Goal: Transaction & Acquisition: Download file/media

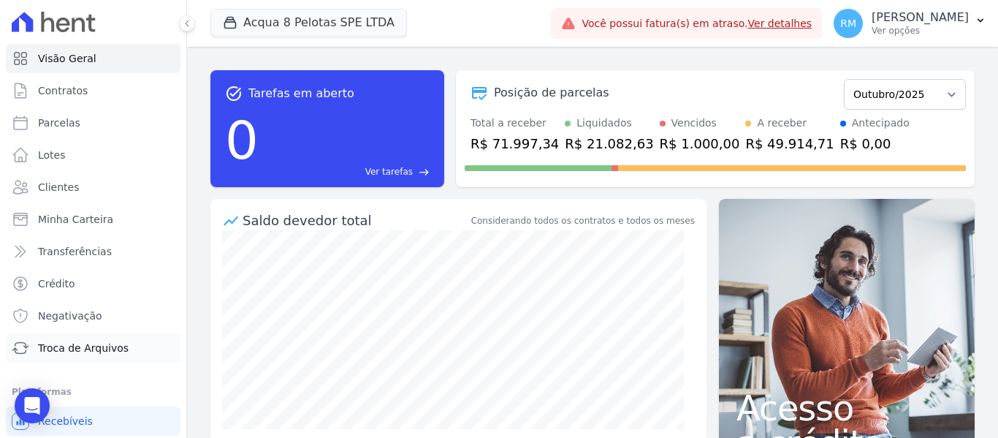
click at [66, 354] on span "Troca de Arquivos" at bounding box center [83, 347] width 91 height 15
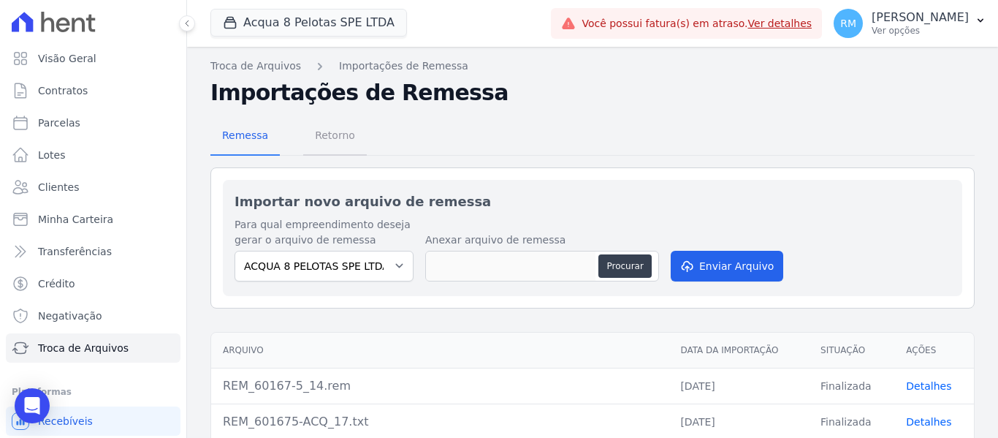
click at [329, 143] on span "Retorno" at bounding box center [335, 135] width 58 height 29
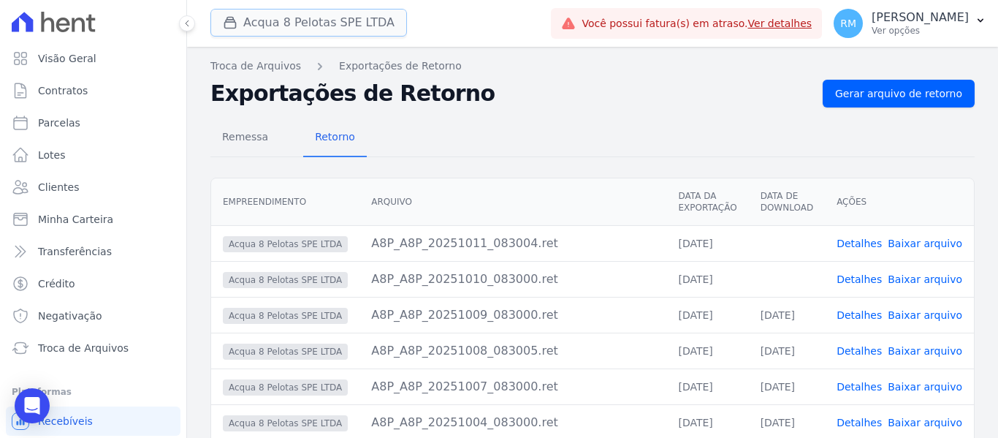
click at [329, 28] on button "Acqua 8 Pelotas SPE LTDA" at bounding box center [308, 23] width 196 height 28
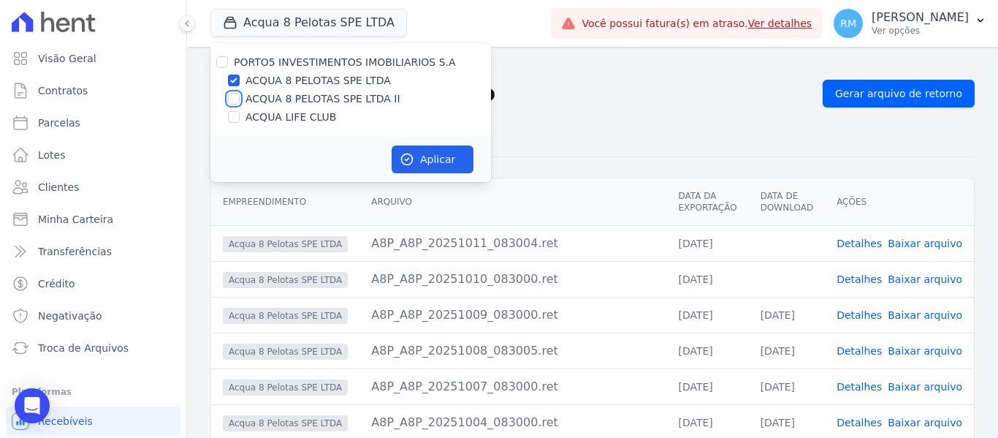
click at [238, 97] on input "ACQUA 8 PELOTAS SPE LTDA II" at bounding box center [234, 99] width 12 height 12
checkbox input "true"
click at [232, 115] on input "ACQUA LIFE CLUB" at bounding box center [234, 117] width 12 height 12
checkbox input "true"
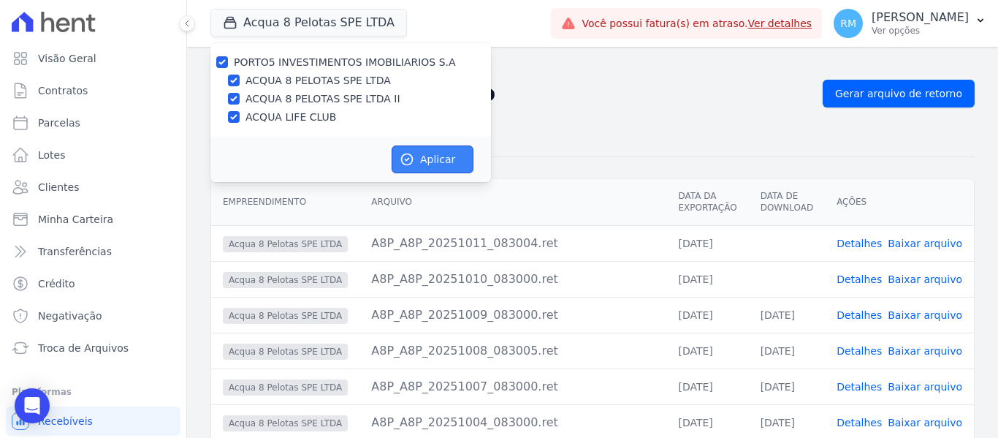
click at [416, 155] on button "Aplicar" at bounding box center [433, 159] width 82 height 28
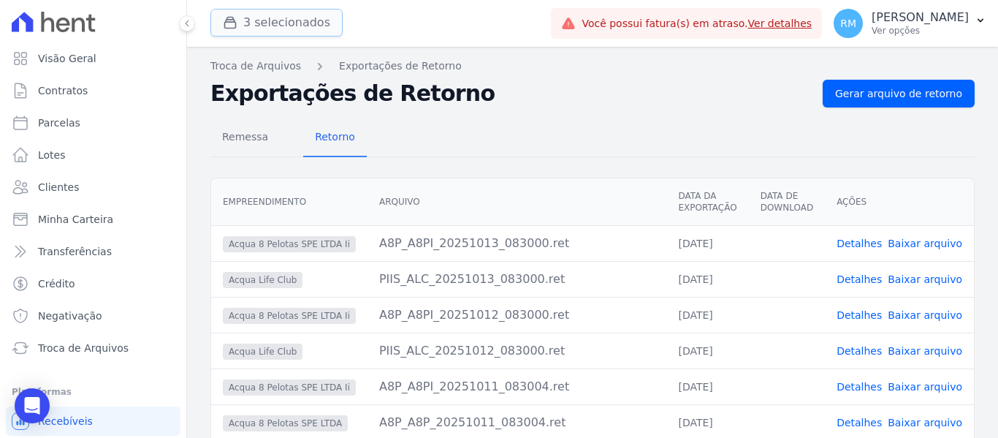
click at [267, 23] on button "3 selecionados" at bounding box center [276, 23] width 132 height 28
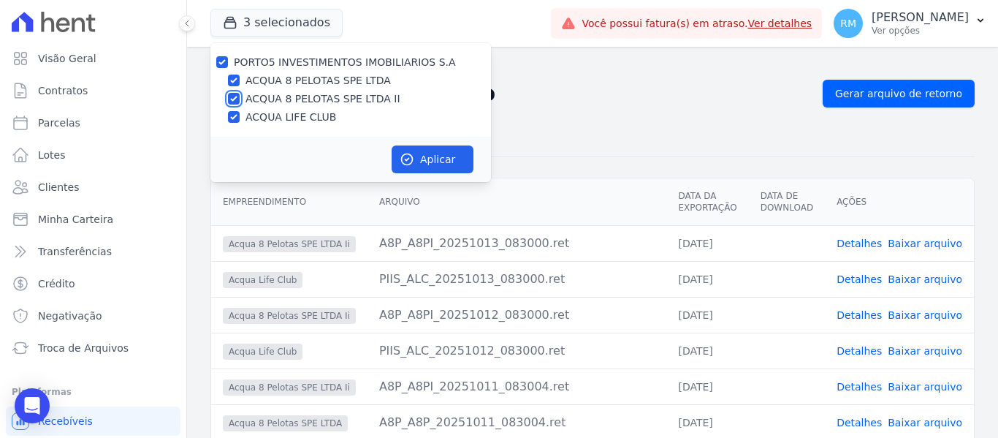
click at [234, 98] on input "ACQUA 8 PELOTAS SPE LTDA II" at bounding box center [234, 99] width 12 height 12
checkbox input "false"
click at [234, 113] on input "ACQUA LIFE CLUB" at bounding box center [234, 117] width 12 height 12
checkbox input "false"
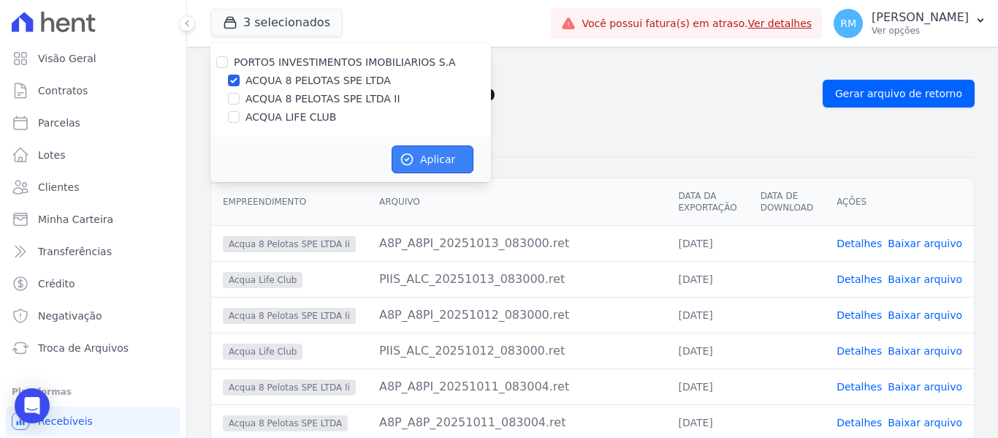
click at [422, 153] on button "Aplicar" at bounding box center [433, 159] width 82 height 28
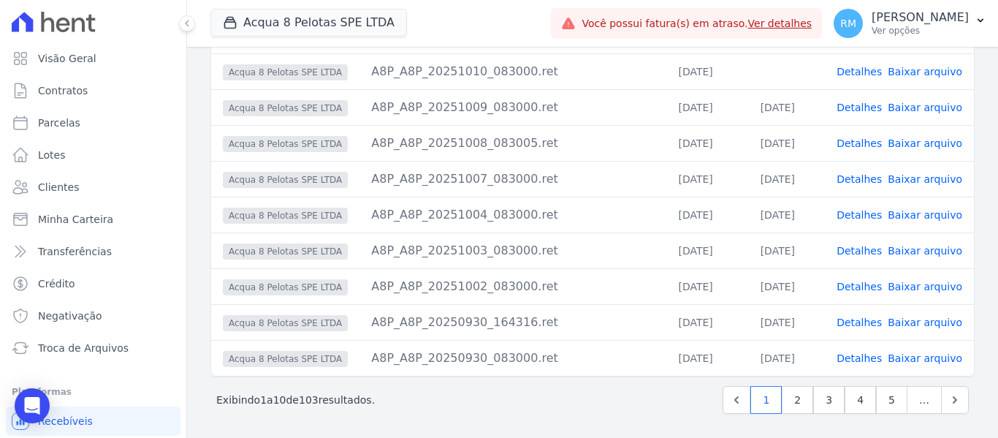
scroll to position [210, 0]
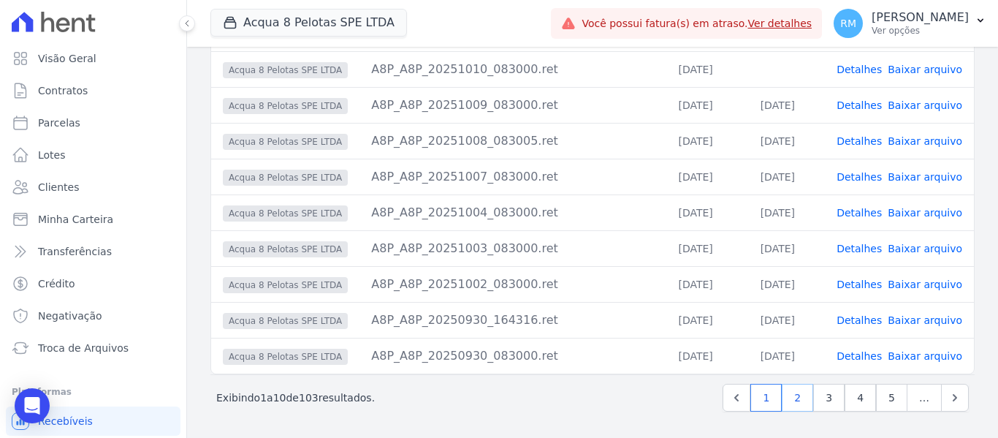
click at [798, 403] on link "2" at bounding box center [797, 397] width 31 height 28
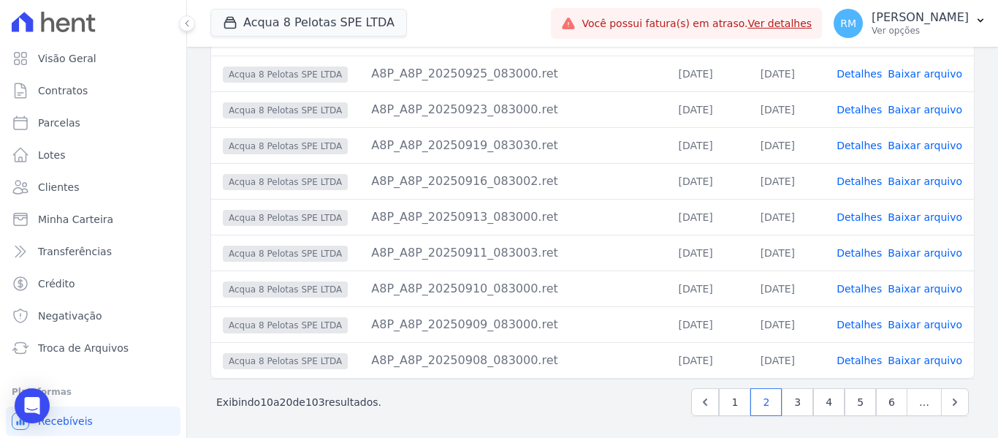
scroll to position [210, 0]
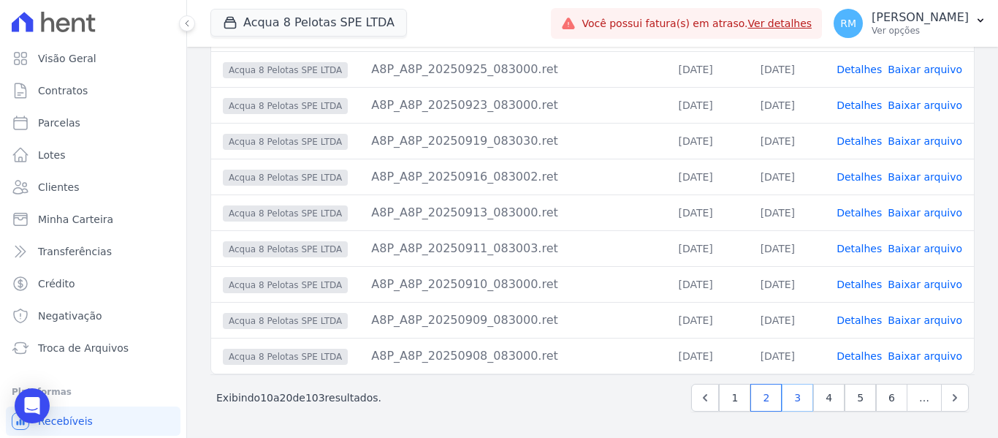
click at [783, 394] on link "3" at bounding box center [797, 397] width 31 height 28
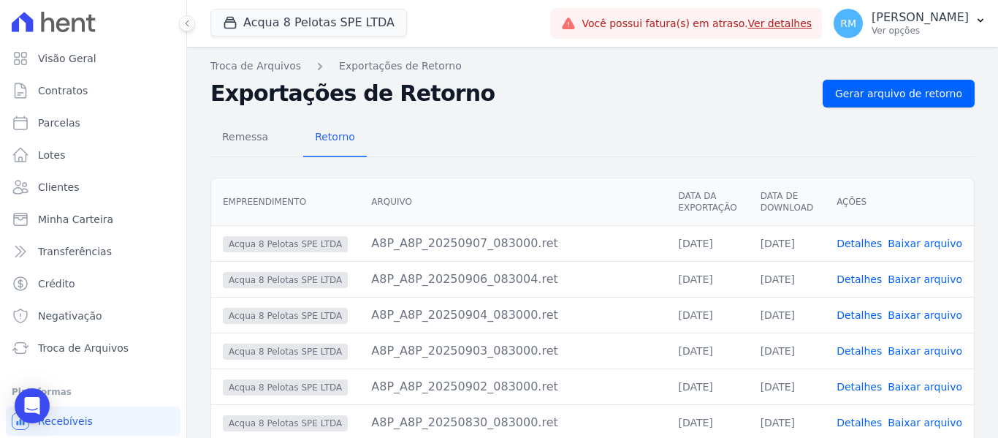
scroll to position [210, 0]
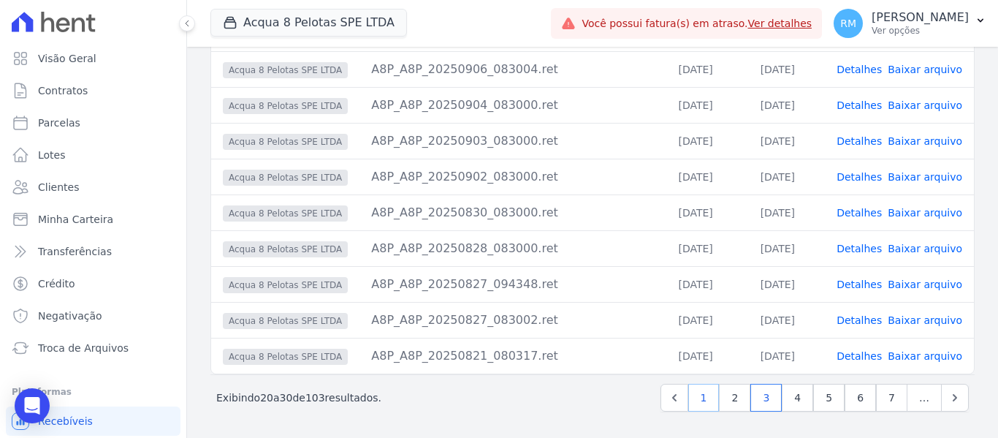
click at [699, 397] on link "1" at bounding box center [703, 397] width 31 height 28
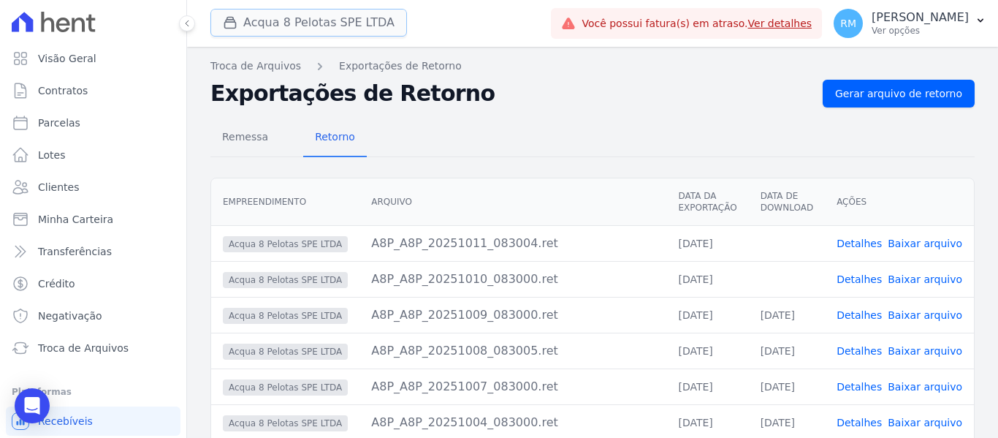
click at [354, 25] on button "Acqua 8 Pelotas SPE LTDA" at bounding box center [308, 23] width 196 height 28
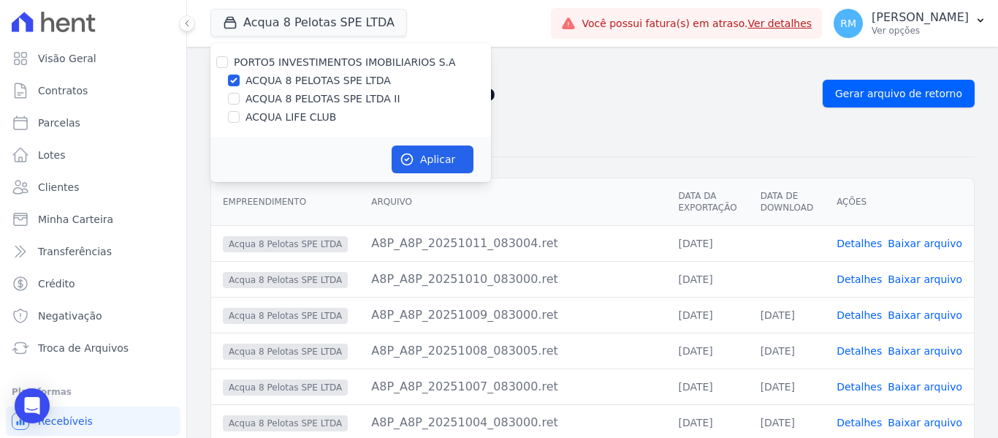
click at [554, 116] on div "Remessa Retorno Empreendimento [GEOGRAPHIC_DATA] Data da Exportação Data de Dow…" at bounding box center [592, 371] width 764 height 528
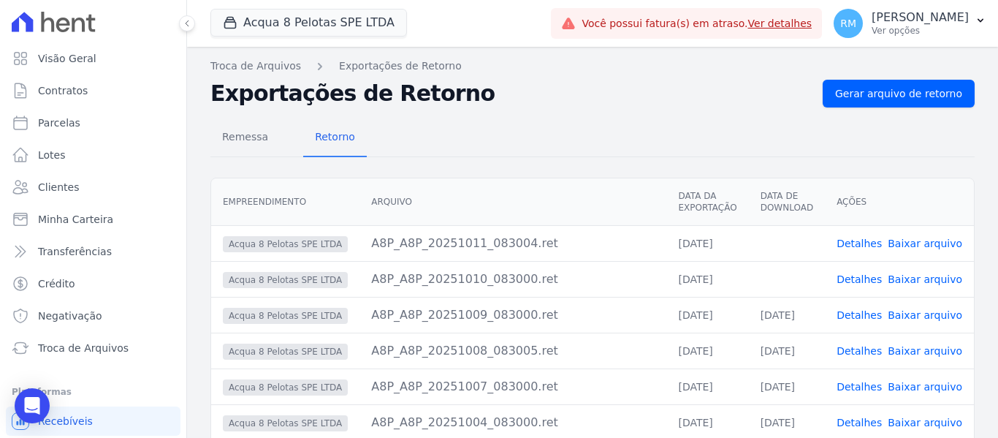
click at [913, 277] on link "Baixar arquivo" at bounding box center [924, 279] width 75 height 12
click at [920, 245] on link "Baixar arquivo" at bounding box center [924, 243] width 75 height 12
click at [598, 167] on div "Remessa Retorno Empreendimento [GEOGRAPHIC_DATA] Data da Exportação Data de Dow…" at bounding box center [592, 371] width 764 height 528
click at [231, 140] on span "Remessa" at bounding box center [245, 136] width 64 height 29
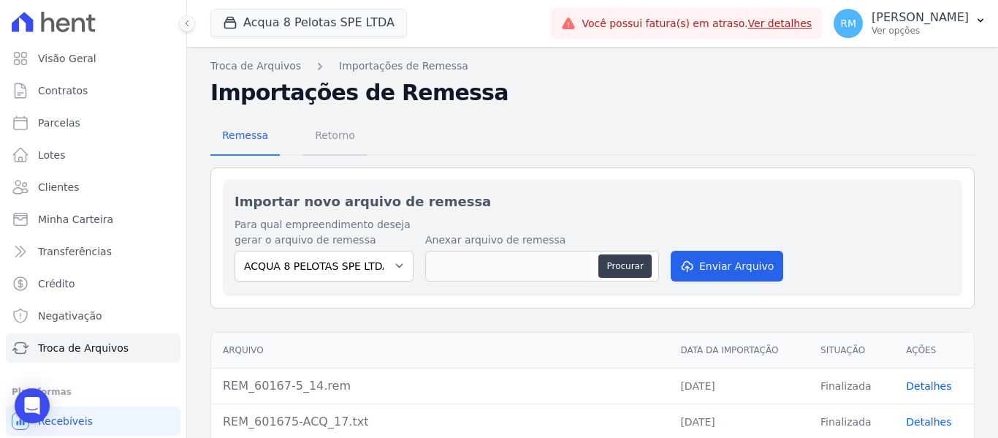
click at [325, 137] on span "Retorno" at bounding box center [335, 135] width 58 height 29
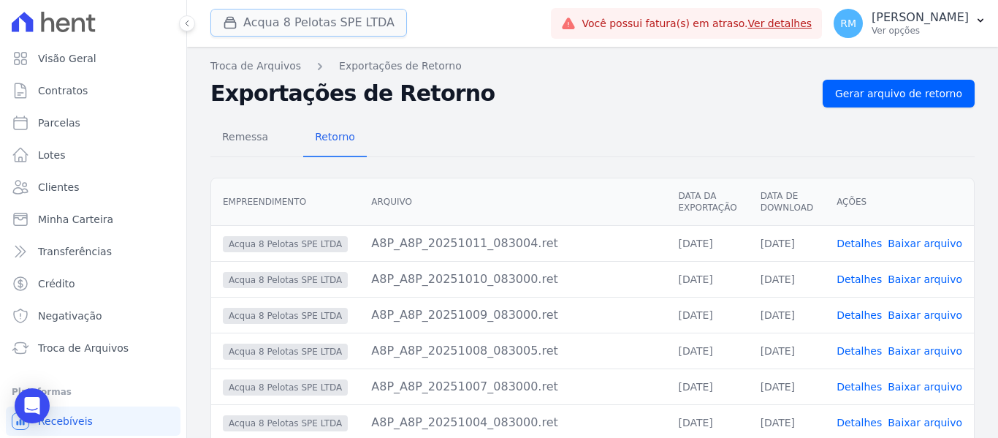
click at [334, 23] on button "Acqua 8 Pelotas SPE LTDA" at bounding box center [308, 23] width 196 height 28
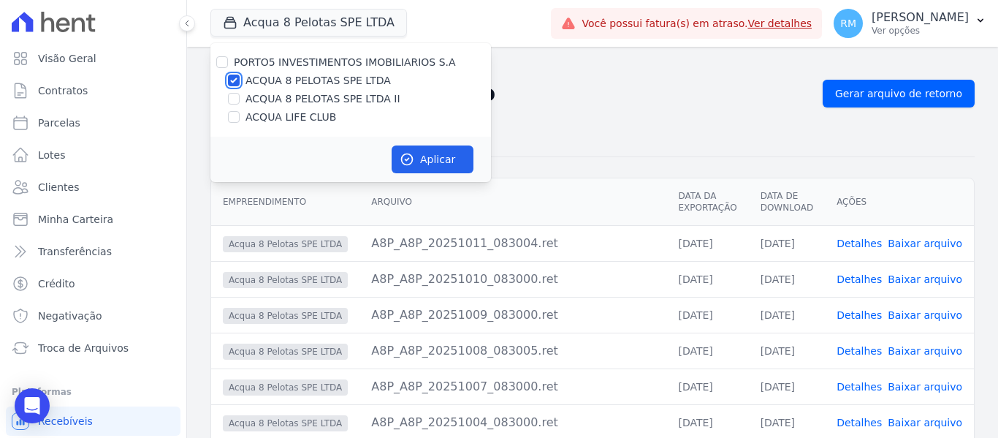
click at [233, 80] on input "ACQUA 8 PELOTAS SPE LTDA" at bounding box center [234, 81] width 12 height 12
checkbox input "false"
click at [234, 99] on input "ACQUA 8 PELOTAS SPE LTDA II" at bounding box center [234, 99] width 12 height 12
checkbox input "true"
click at [447, 153] on button "Aplicar" at bounding box center [433, 159] width 82 height 28
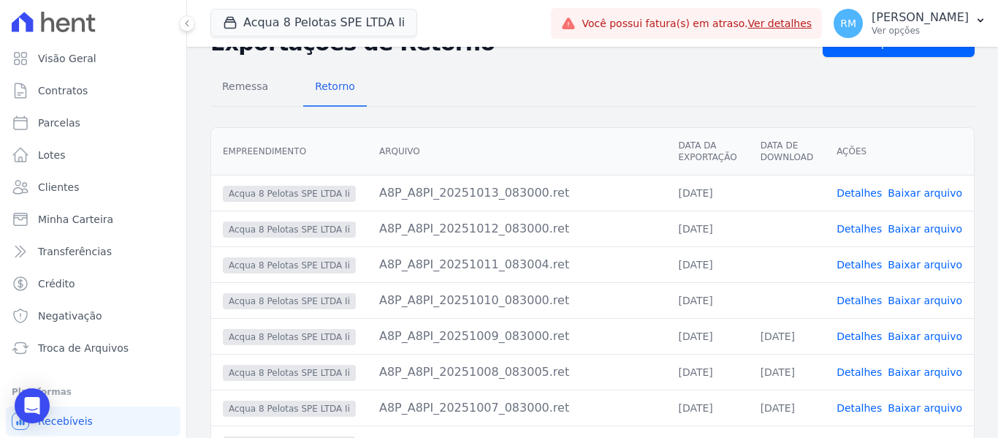
scroll to position [73, 0]
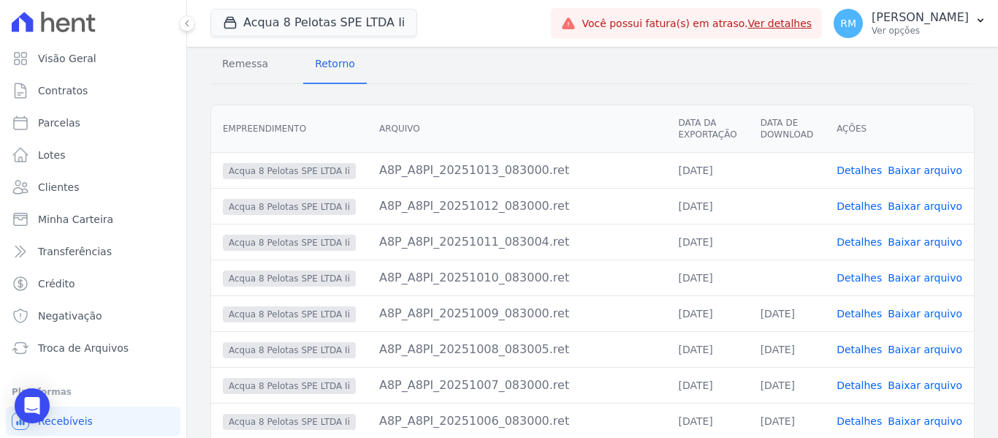
click at [913, 278] on link "Baixar arquivo" at bounding box center [924, 278] width 75 height 12
click at [921, 241] on link "Baixar arquivo" at bounding box center [924, 242] width 75 height 12
click at [905, 208] on link "Baixar arquivo" at bounding box center [924, 206] width 75 height 12
click at [906, 172] on link "Baixar arquivo" at bounding box center [924, 170] width 75 height 12
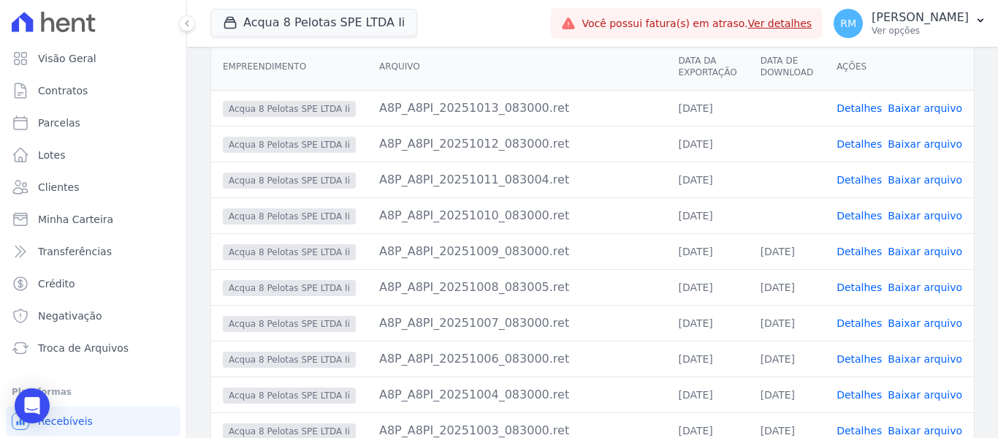
scroll to position [210, 0]
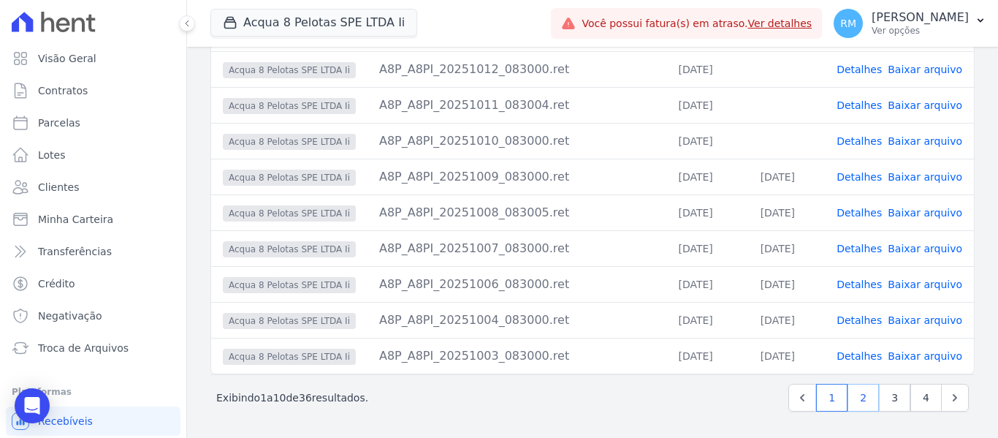
click at [855, 400] on link "2" at bounding box center [862, 397] width 31 height 28
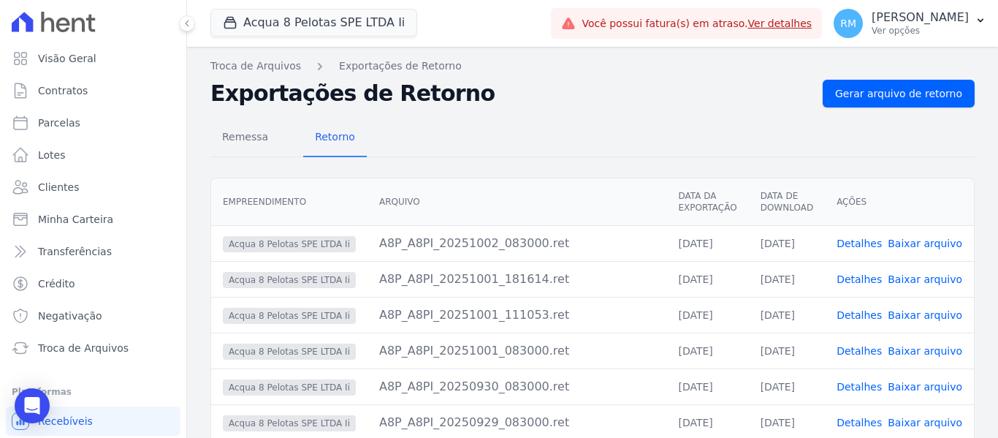
scroll to position [210, 0]
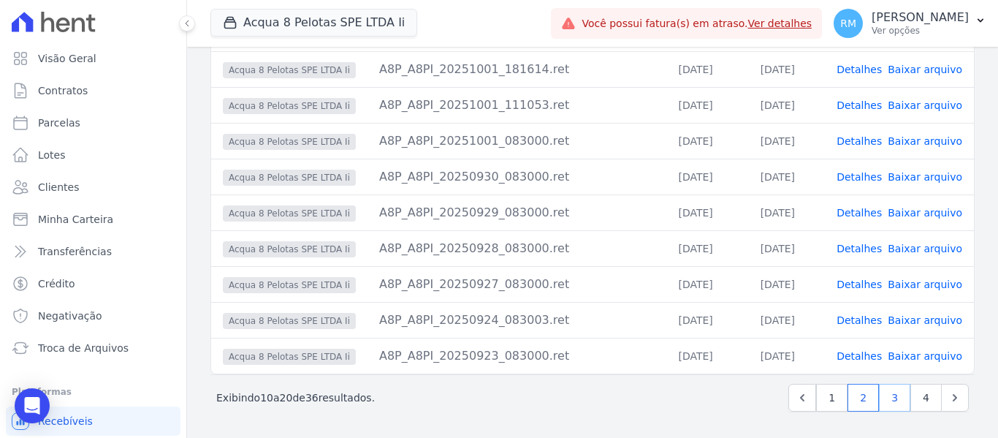
click at [879, 401] on link "3" at bounding box center [894, 397] width 31 height 28
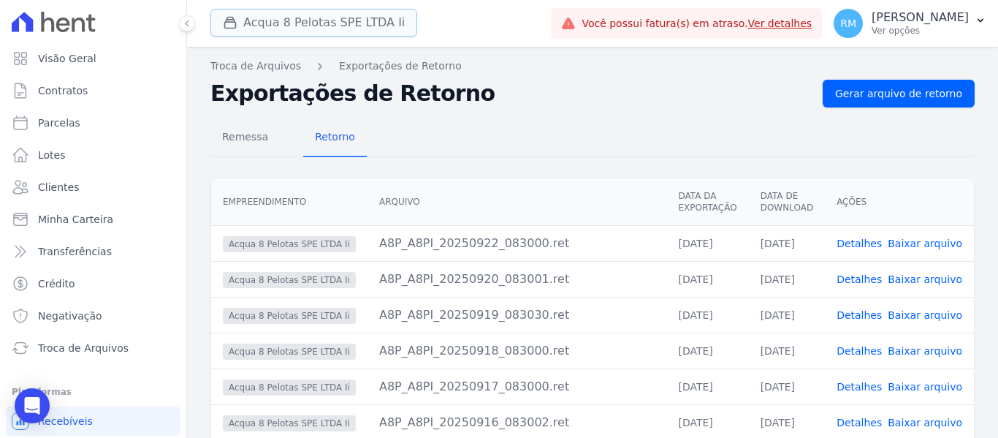
click at [336, 28] on button "Acqua 8 Pelotas SPE LTDA Ii" at bounding box center [313, 23] width 207 height 28
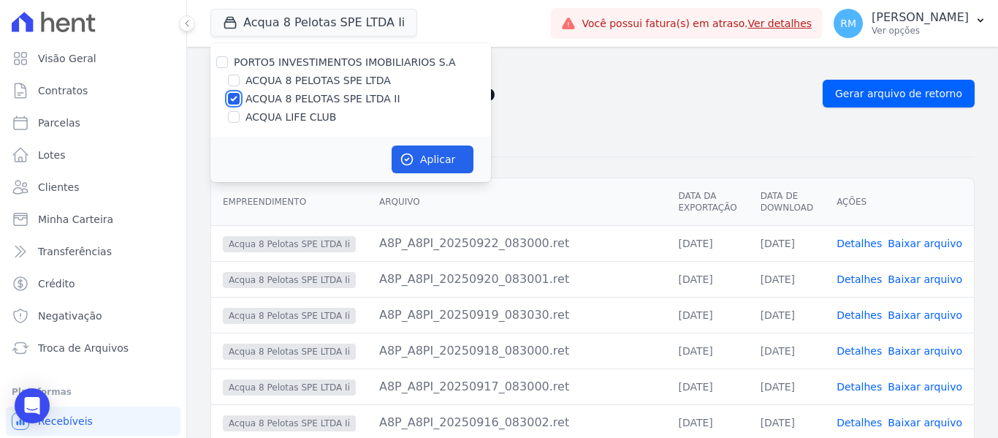
click at [234, 99] on input "ACQUA 8 PELOTAS SPE LTDA II" at bounding box center [234, 99] width 12 height 12
checkbox input "false"
click at [234, 118] on input "ACQUA LIFE CLUB" at bounding box center [234, 117] width 12 height 12
checkbox input "true"
click at [454, 161] on button "Aplicar" at bounding box center [433, 159] width 82 height 28
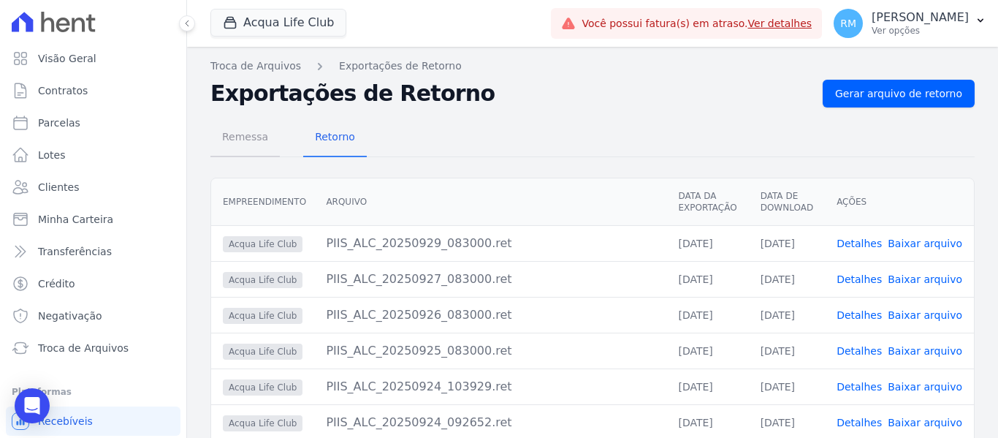
click at [253, 134] on span "Remessa" at bounding box center [245, 136] width 64 height 29
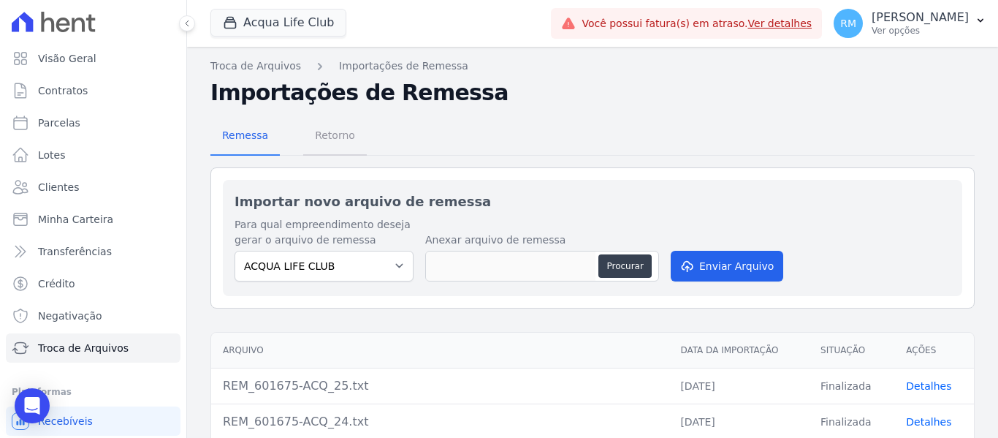
click at [329, 139] on span "Retorno" at bounding box center [335, 135] width 58 height 29
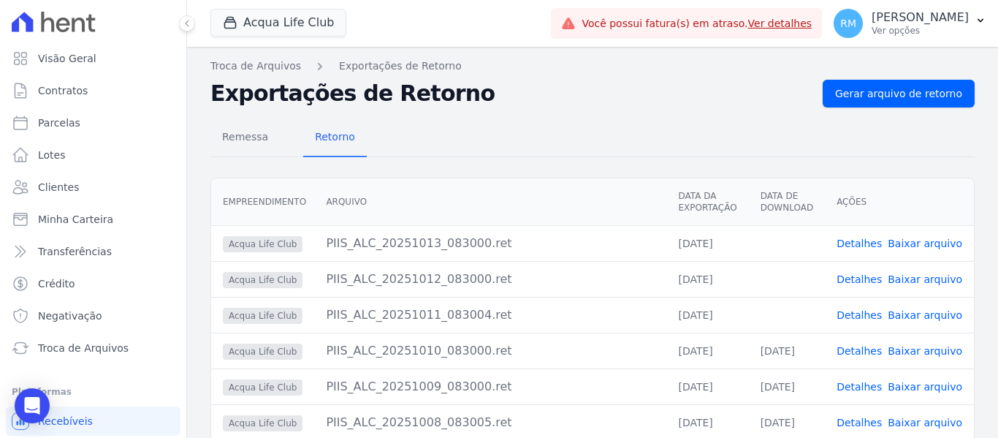
click at [923, 316] on link "Baixar arquivo" at bounding box center [924, 315] width 75 height 12
click at [923, 280] on link "Baixar arquivo" at bounding box center [924, 279] width 75 height 12
click at [923, 245] on link "Baixar arquivo" at bounding box center [924, 243] width 75 height 12
click at [240, 134] on span "Remessa" at bounding box center [245, 136] width 64 height 29
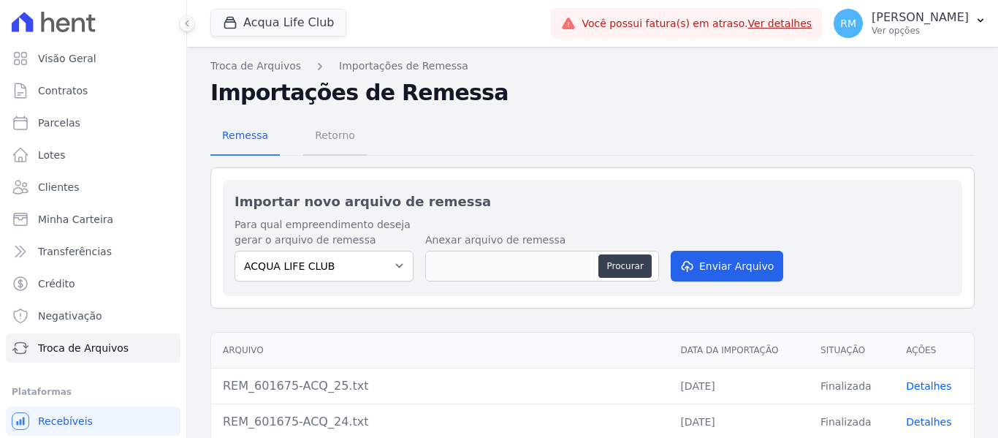
click at [313, 135] on span "Retorno" at bounding box center [335, 135] width 58 height 29
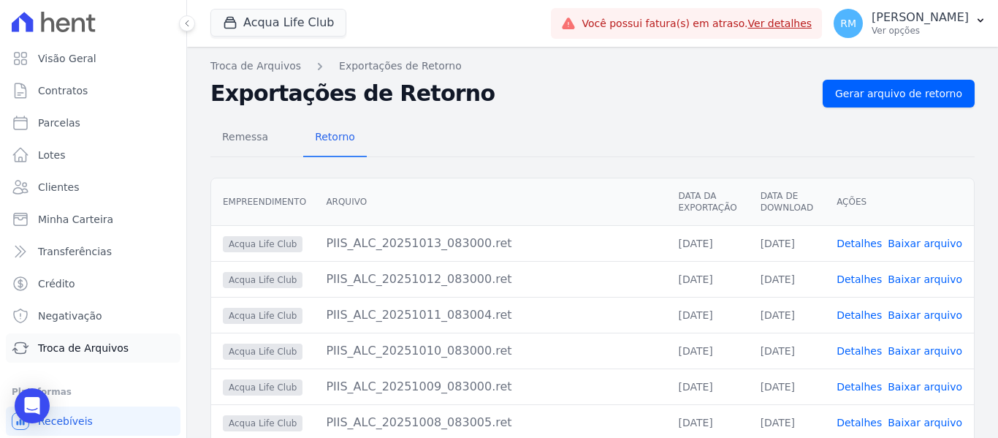
click at [68, 346] on span "Troca de Arquivos" at bounding box center [83, 347] width 91 height 15
